Goal: Information Seeking & Learning: Learn about a topic

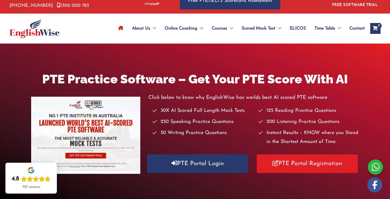
scroll to position [6, 0]
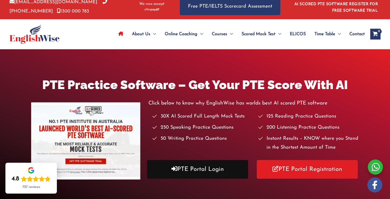
click at [194, 164] on link "PTE Portal Login" at bounding box center [197, 169] width 101 height 19
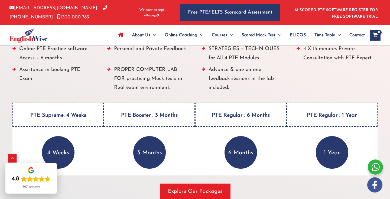
scroll to position [705, 0]
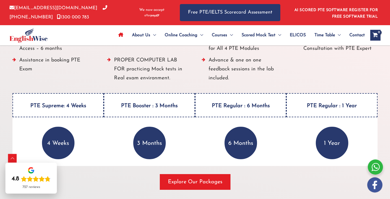
click at [51, 145] on p "4 Weeks" at bounding box center [58, 143] width 32 height 32
click at [74, 109] on h4 "PTE Supreme: 4 Weeks" at bounding box center [57, 105] width 91 height 24
click at [205, 193] on div "ALL PTE preparation materials (included in the course at no extra cost) PTE BOO…" at bounding box center [195, 87] width 390 height 225
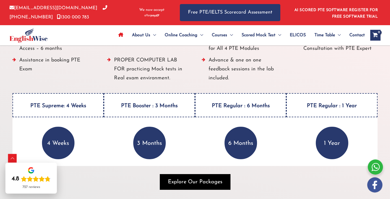
click at [205, 181] on span "Explore Our Packages" at bounding box center [195, 182] width 54 height 8
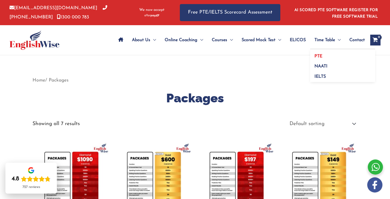
click at [319, 56] on span "PTE" at bounding box center [318, 56] width 8 height 4
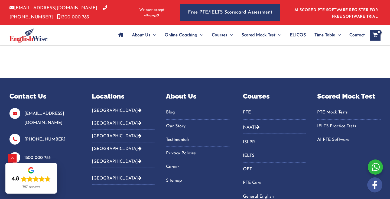
scroll to position [492, 0]
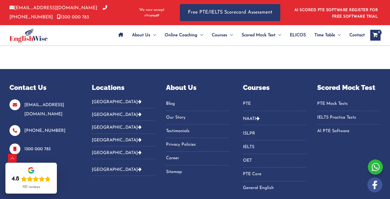
click at [107, 98] on div "Locations Australia Sydney Parramatta Melbourne Brisbane Gold Coast Perth Darwi…" at bounding box center [123, 96] width 63 height 26
click at [106, 100] on button "[GEOGRAPHIC_DATA]" at bounding box center [123, 103] width 63 height 9
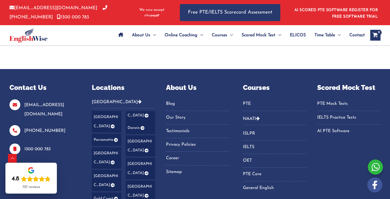
click at [108, 147] on link "[GEOGRAPHIC_DATA]" at bounding box center [106, 157] width 29 height 21
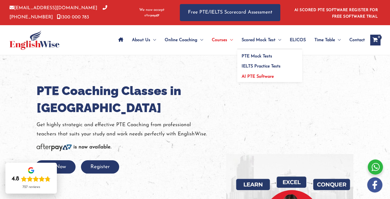
click at [255, 78] on span "AI PTE Software" at bounding box center [257, 76] width 32 height 4
